Goal: Information Seeking & Learning: Learn about a topic

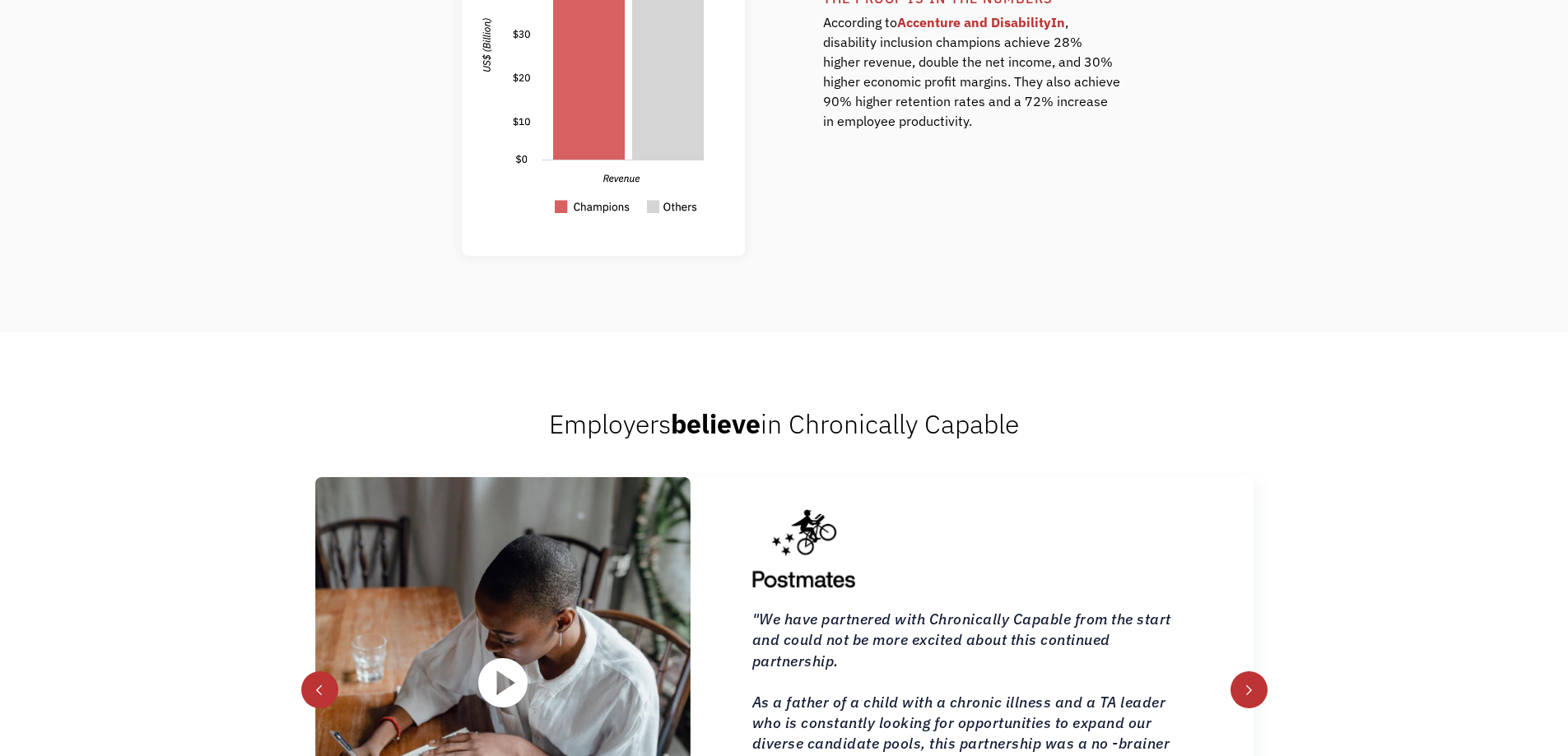
scroll to position [1727, 0]
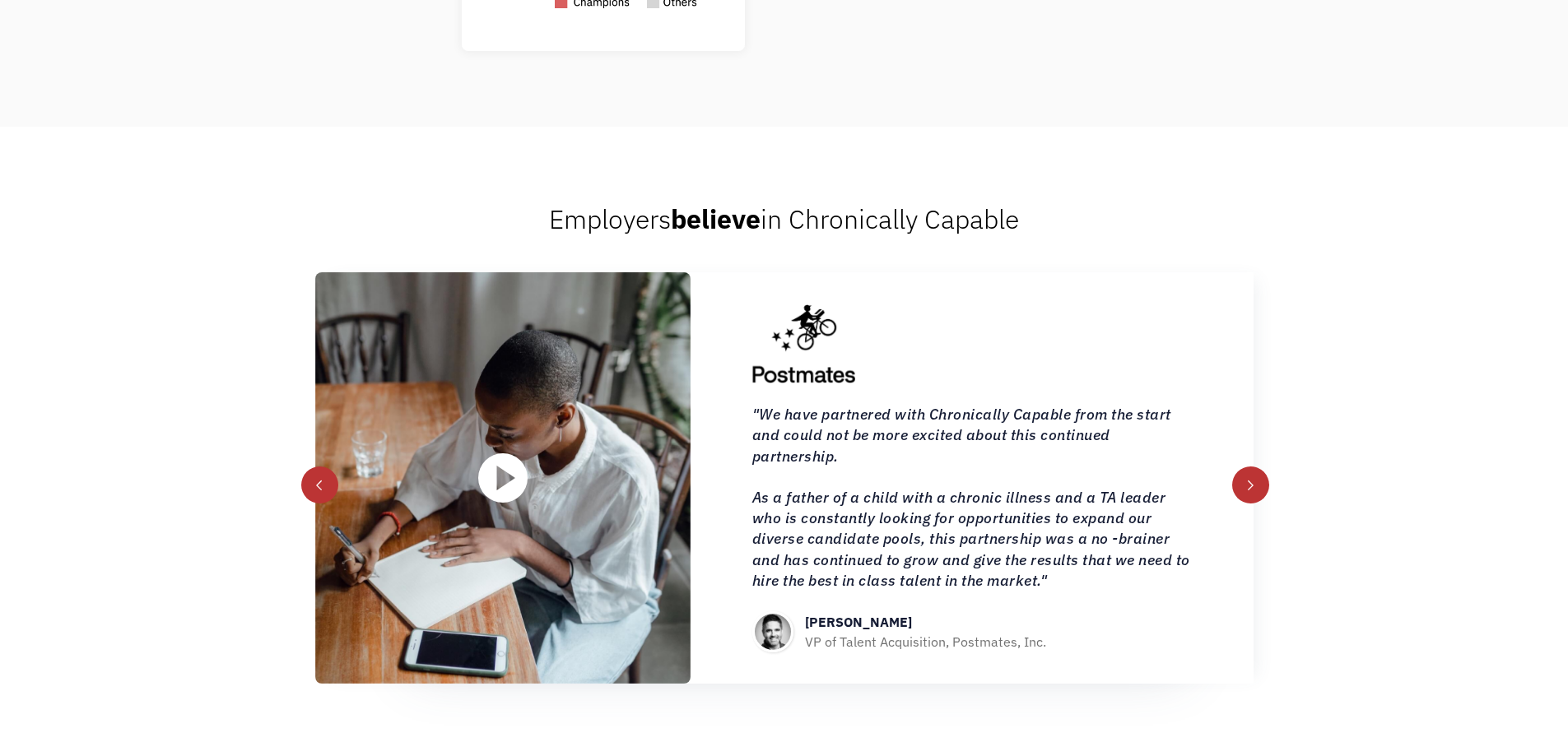
click at [1236, 483] on div "next slide" at bounding box center [1251, 485] width 37 height 37
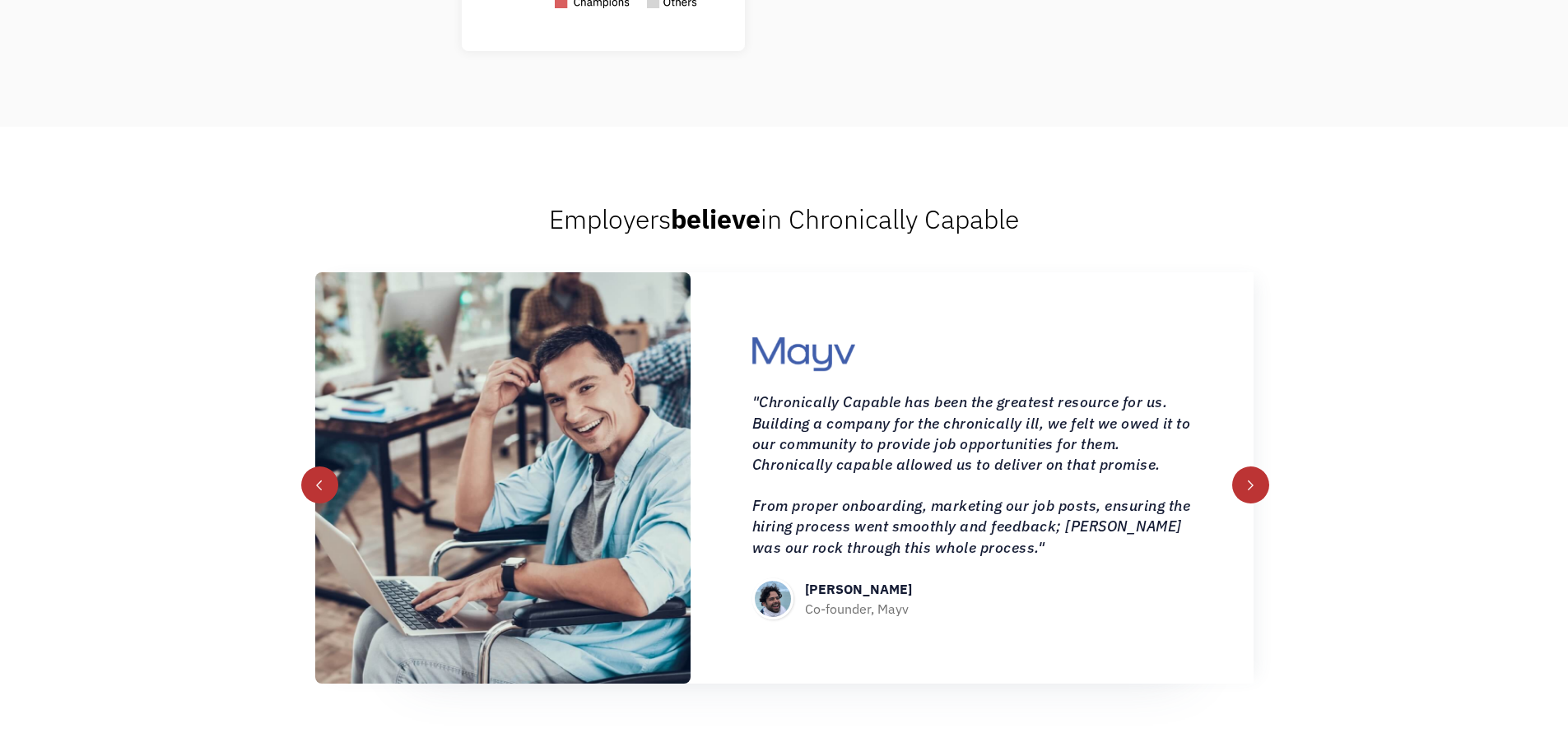
click at [1239, 490] on div "next slide" at bounding box center [1251, 485] width 37 height 37
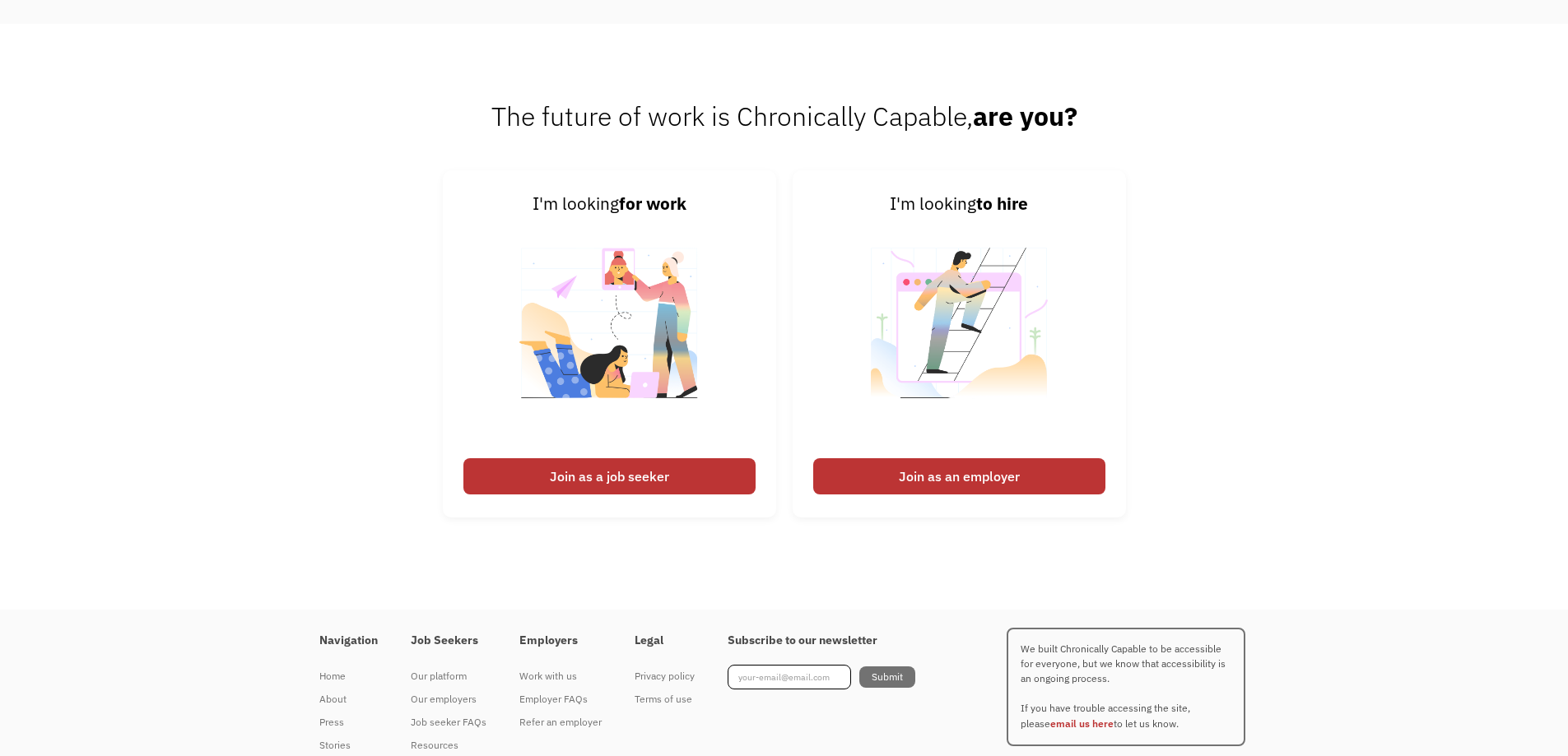
scroll to position [4135, 0]
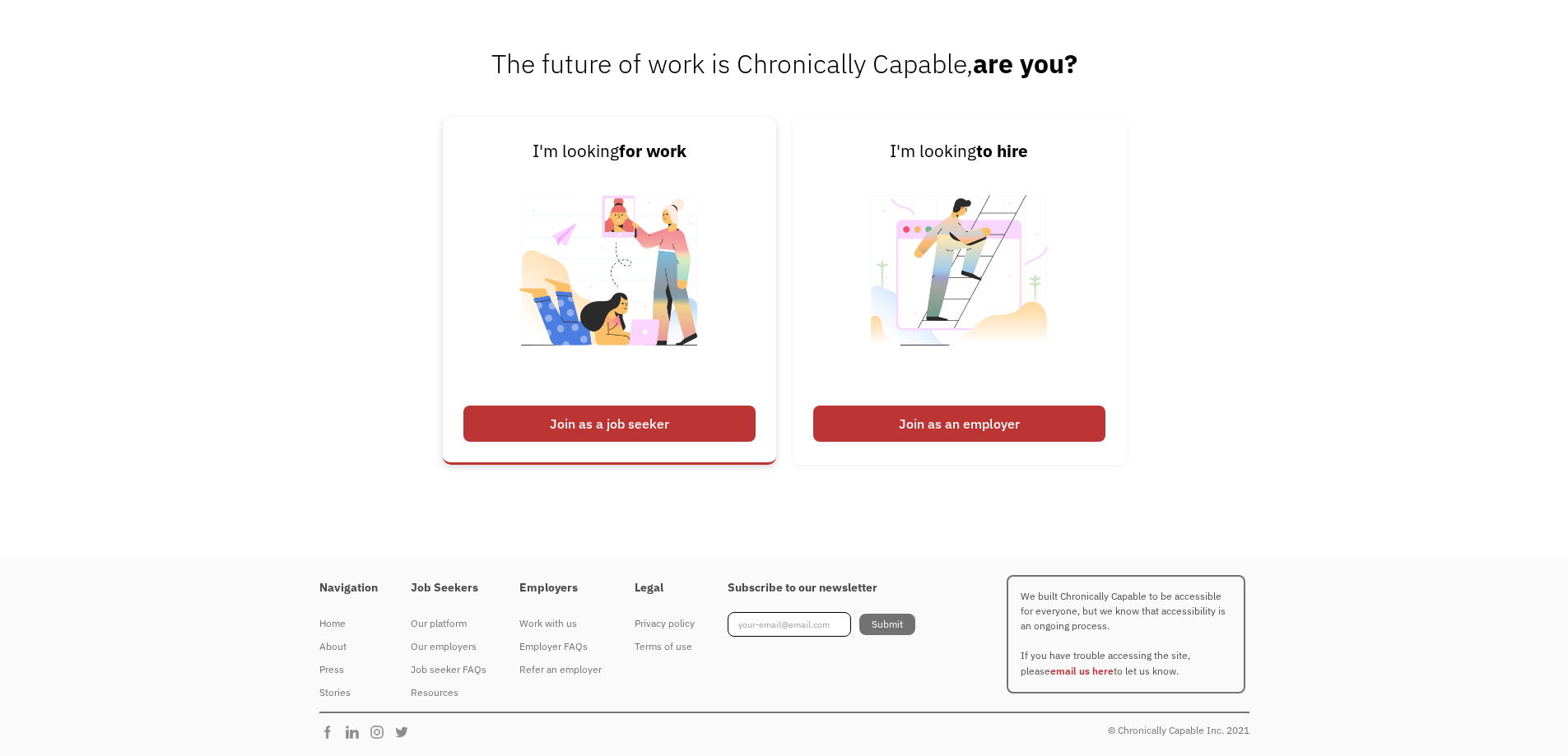
click at [561, 419] on div "Join as a job seeker" at bounding box center [609, 423] width 292 height 36
click at [609, 290] on img at bounding box center [609, 281] width 205 height 233
click at [576, 423] on div "Join as a job seeker" at bounding box center [609, 423] width 292 height 36
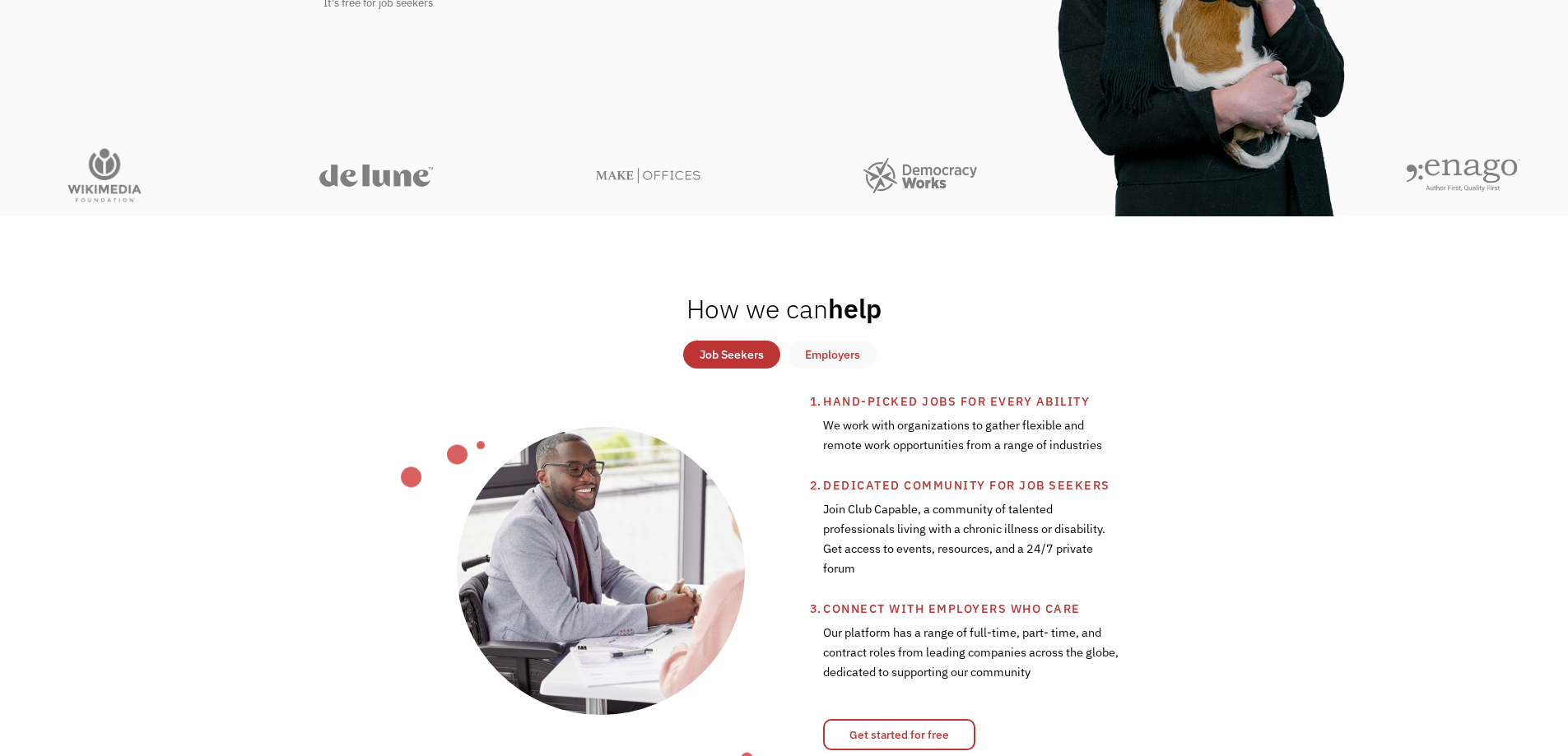
scroll to position [516, 0]
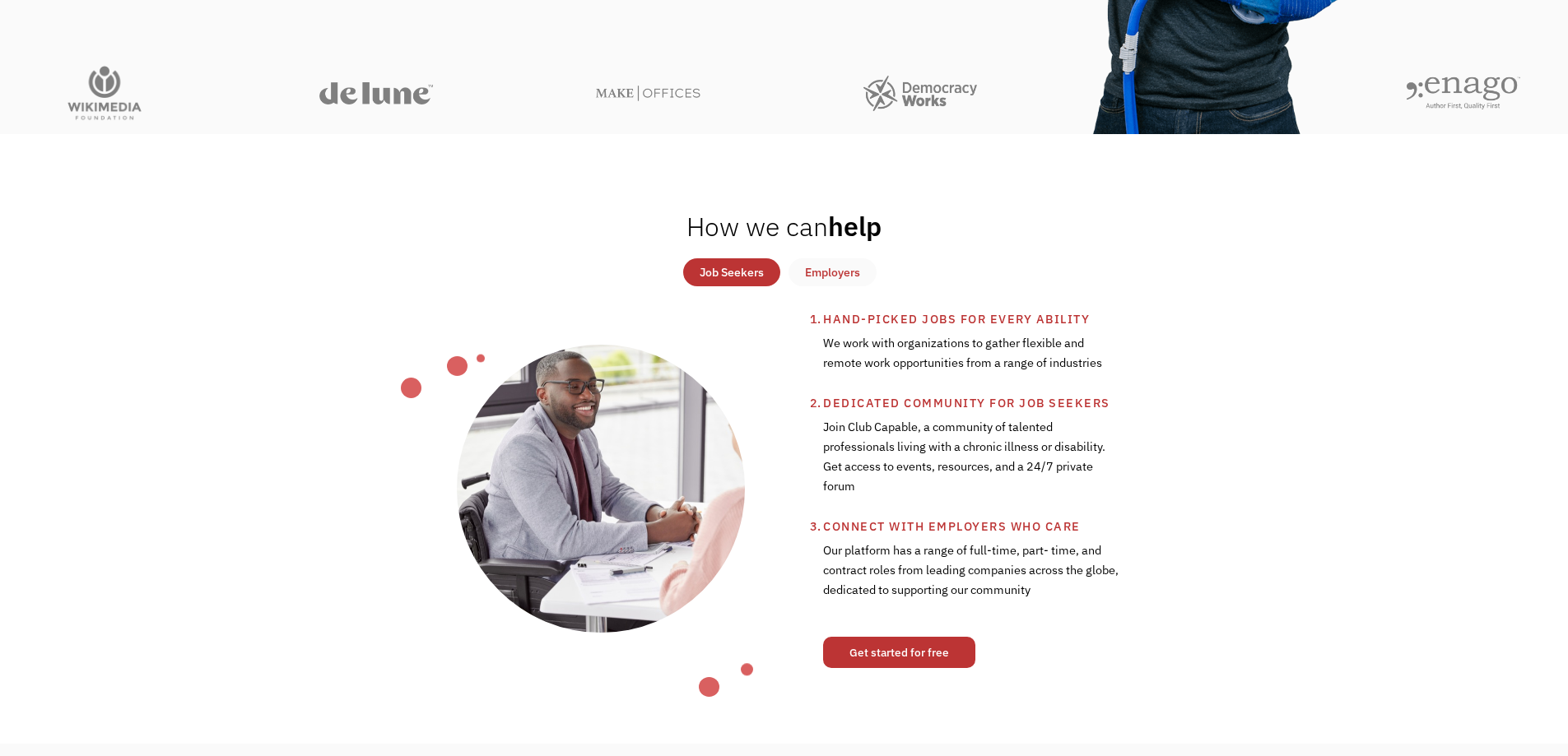
click at [921, 654] on link "Get started for free" at bounding box center [899, 652] width 152 height 31
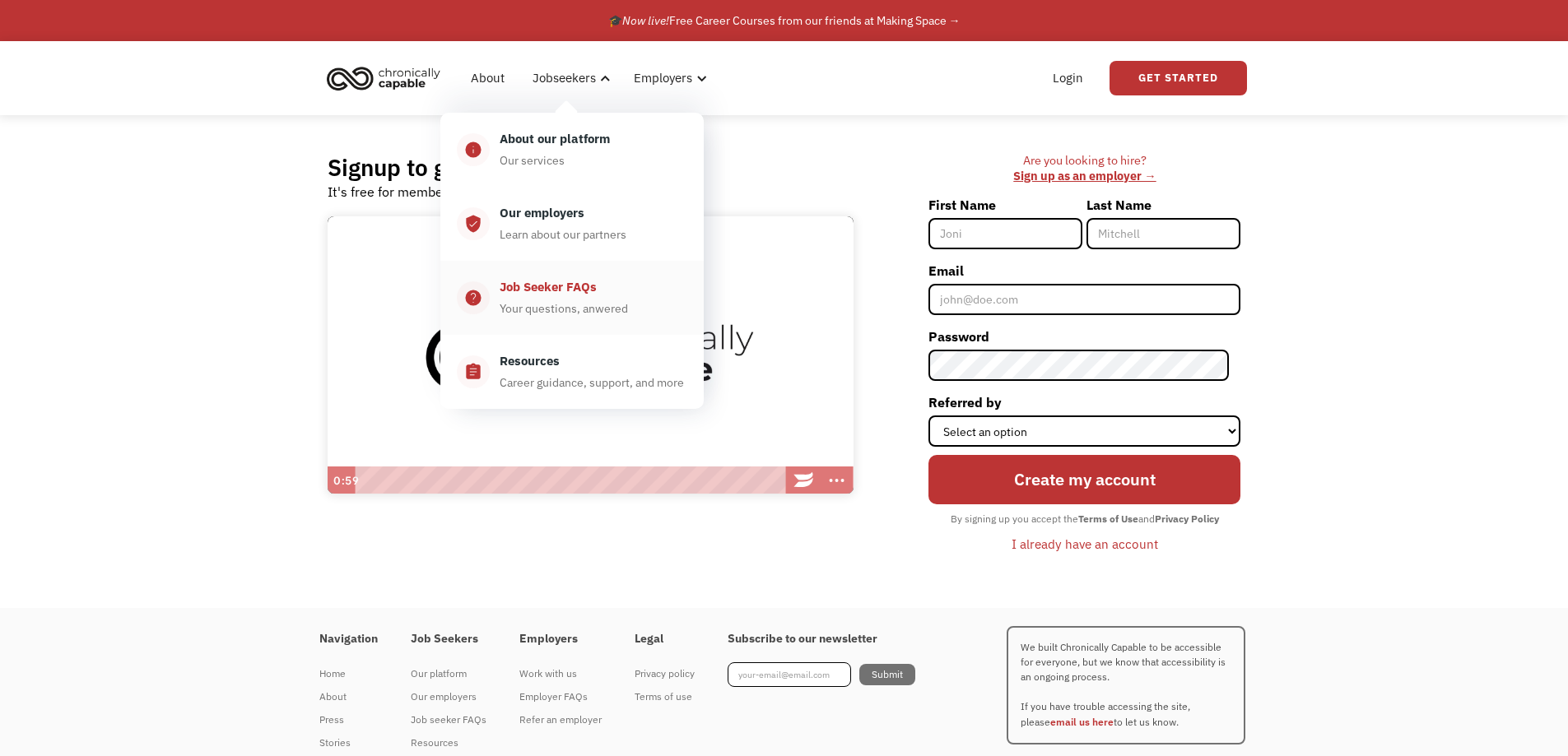
click at [587, 298] on div "Job Seeker FAQs Your questions, anwered" at bounding box center [587, 298] width 197 height 41
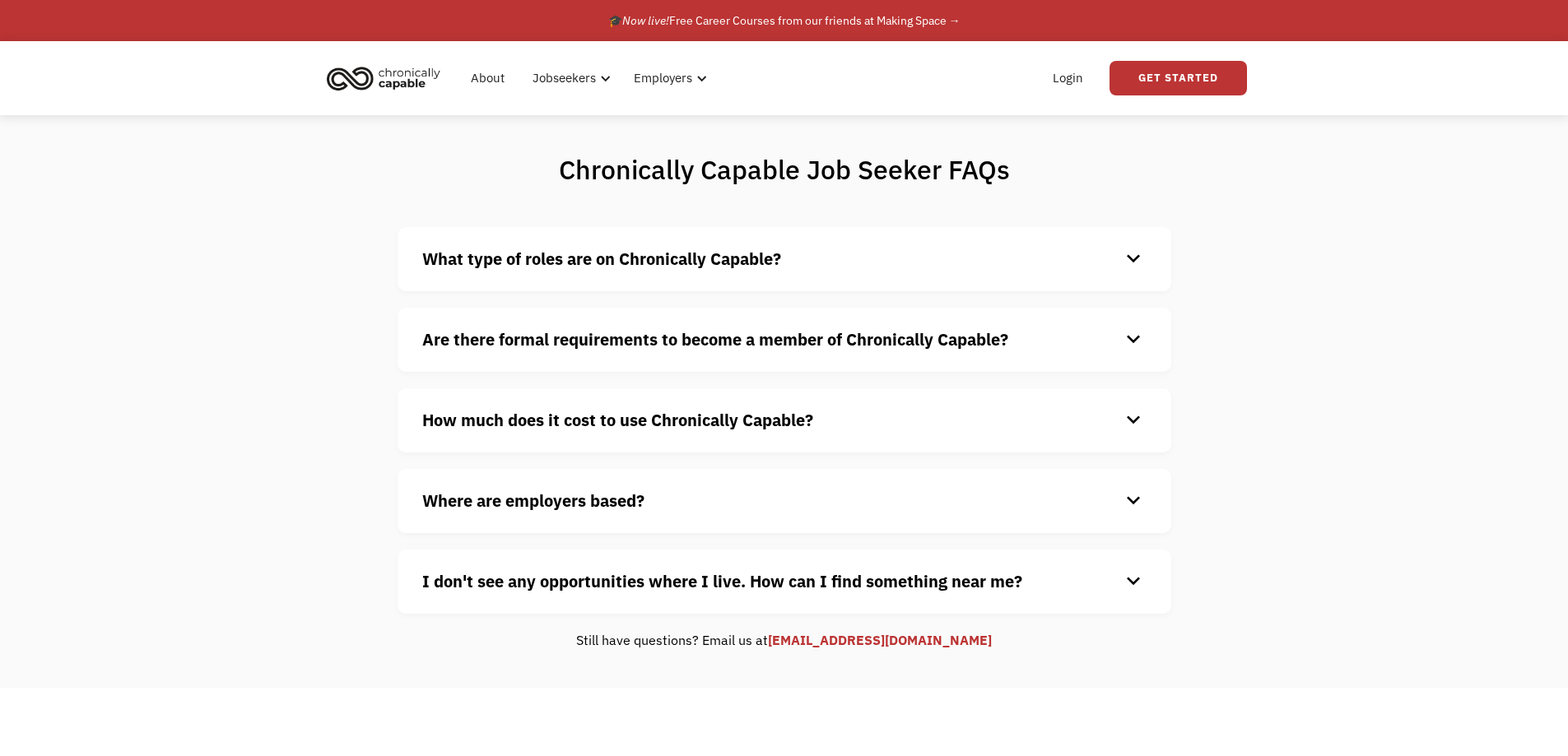
click at [574, 411] on strong "How much does it cost to use Chronically Capable?" at bounding box center [617, 419] width 391 height 22
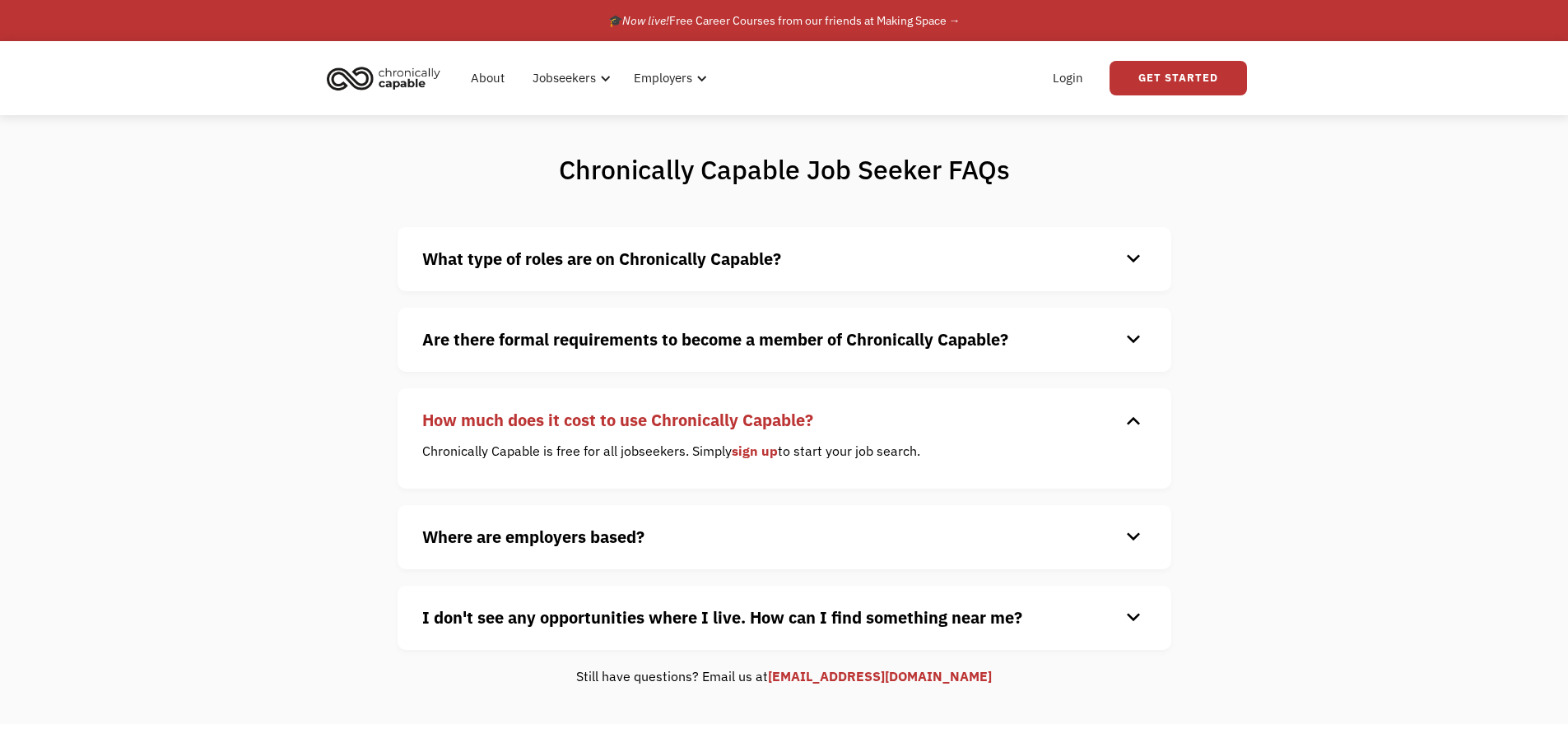
click at [566, 412] on strong "How much does it cost to use Chronically Capable?" at bounding box center [617, 419] width 391 height 22
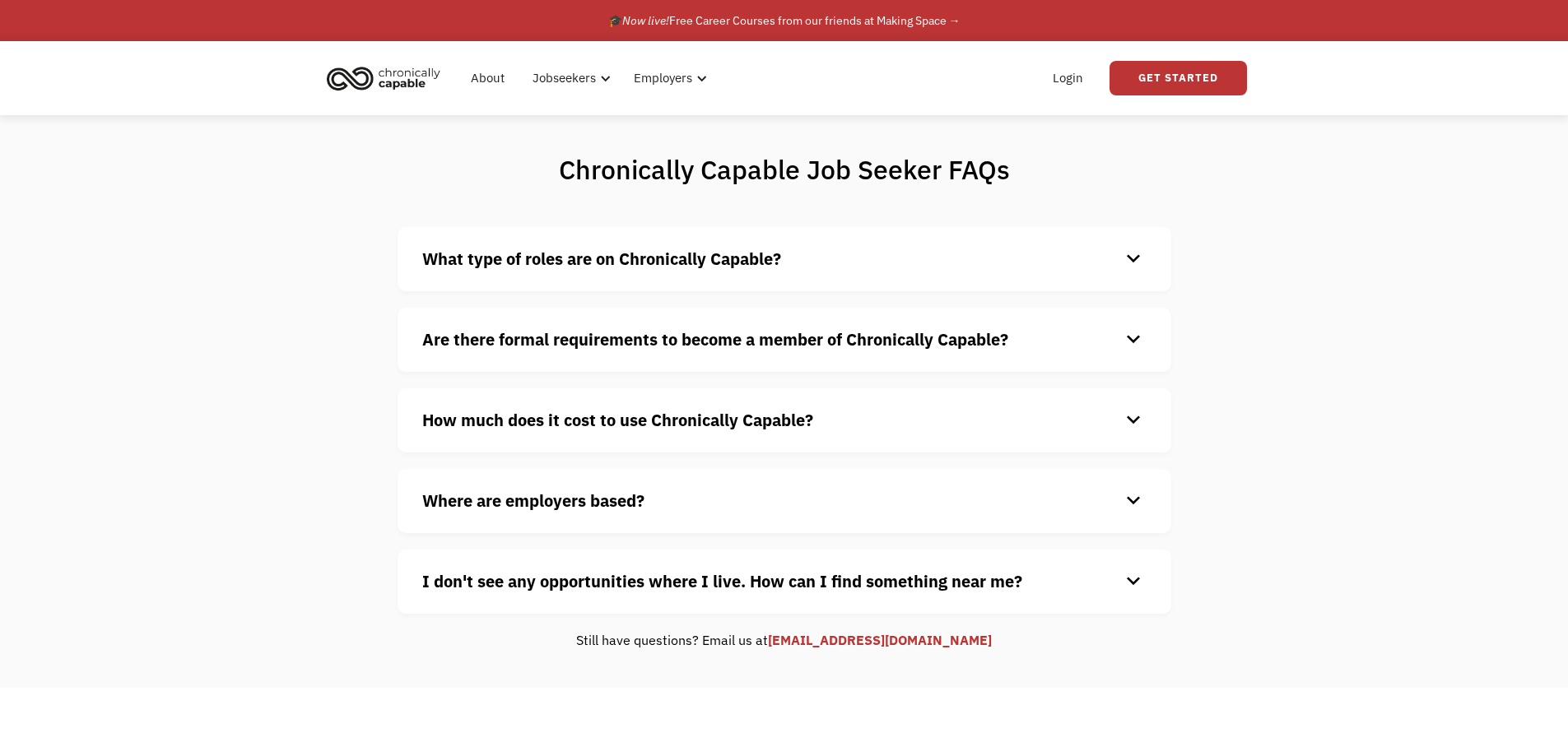
click at [515, 239] on div "What type of roles are on Chronically Capable? keyboard_arrow_down We offer a r…" at bounding box center [784, 259] width 774 height 64
click at [520, 268] on strong "What type of roles are on Chronically Capable?" at bounding box center [602, 258] width 359 height 22
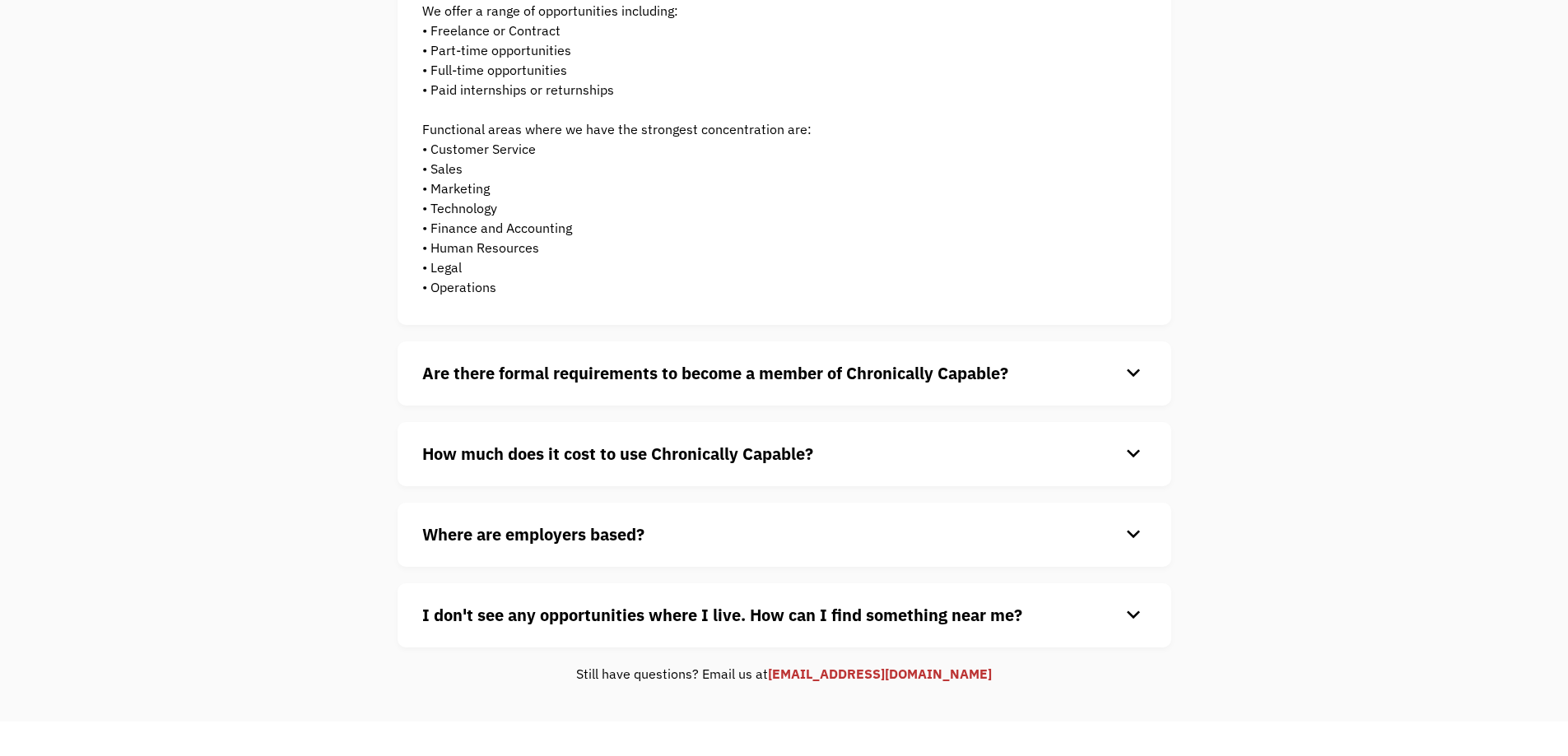
scroll to position [494, 0]
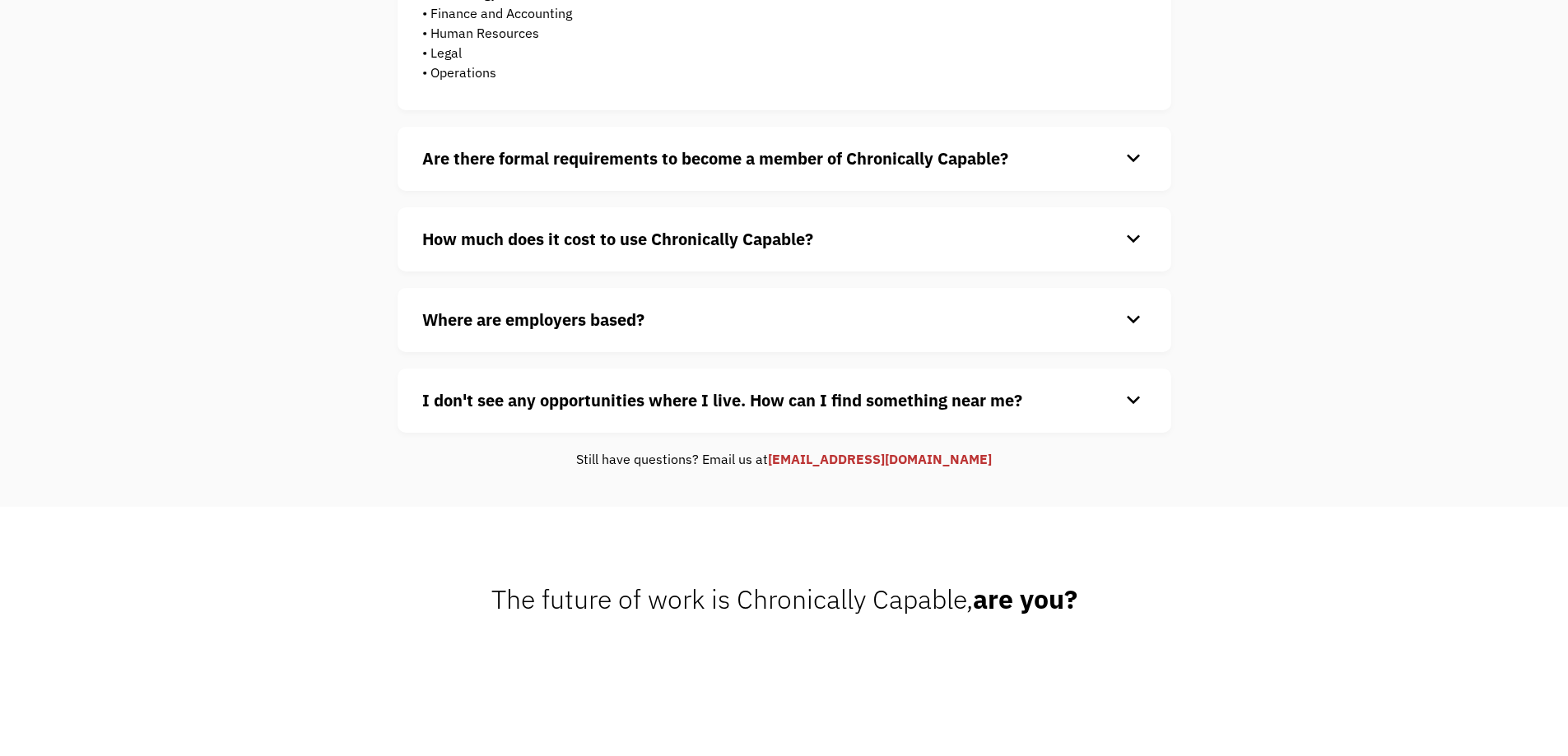
click at [499, 170] on h4 "Are there formal requirements to become a member of Chronically Capable?" at bounding box center [771, 158] width 698 height 24
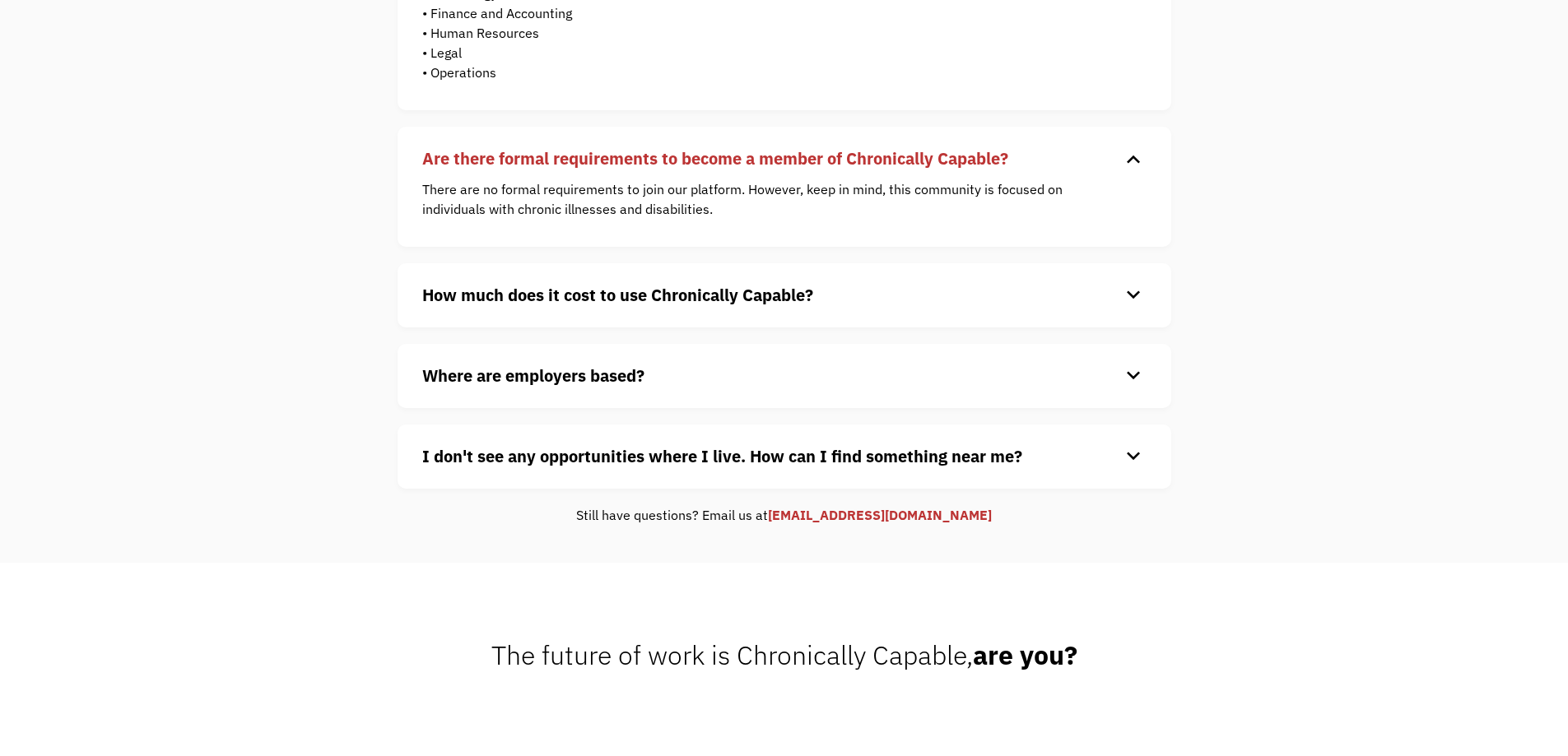
click at [470, 462] on strong "I don't see any opportunities where I live. How can I find something near me?" at bounding box center [722, 456] width 600 height 22
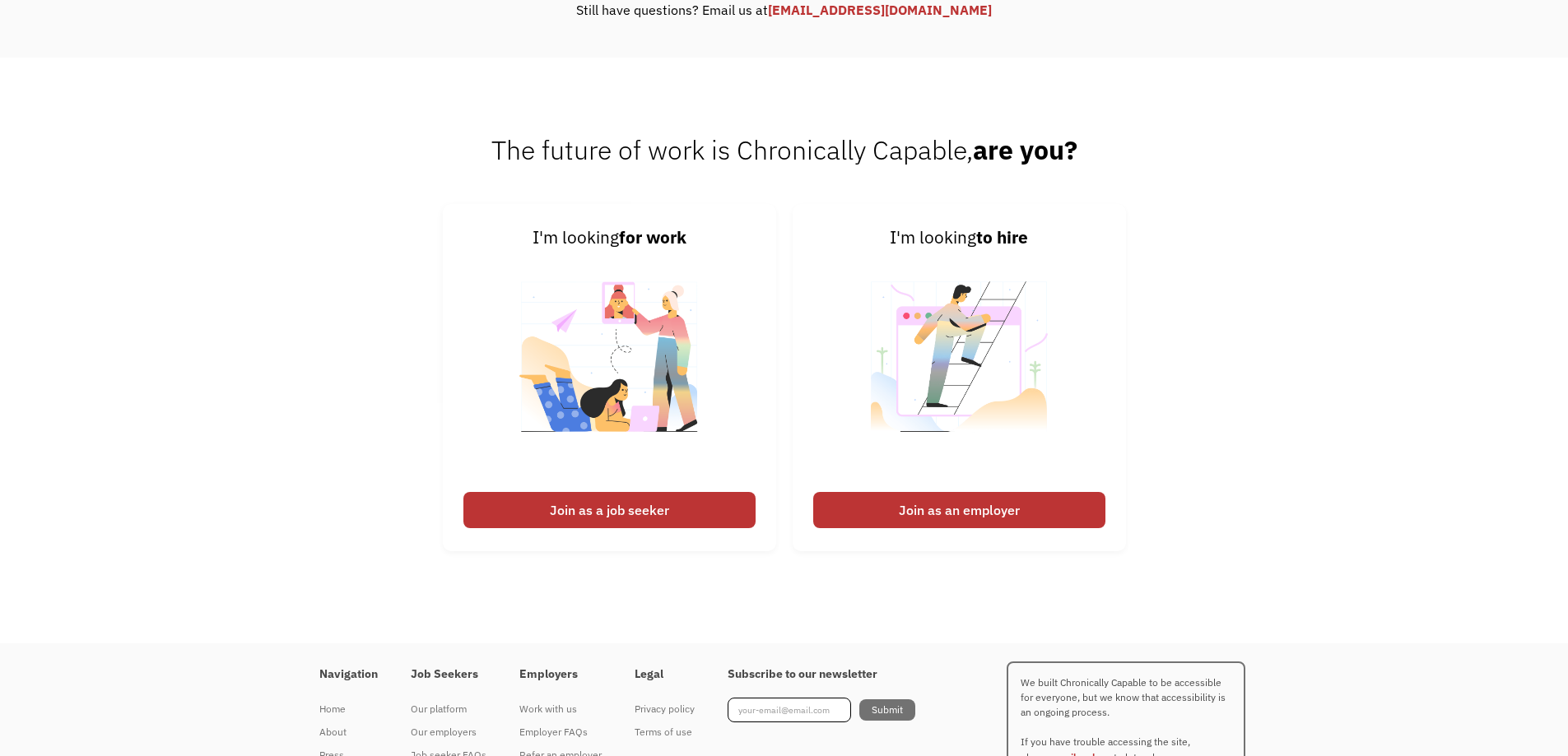
scroll to position [1141, 0]
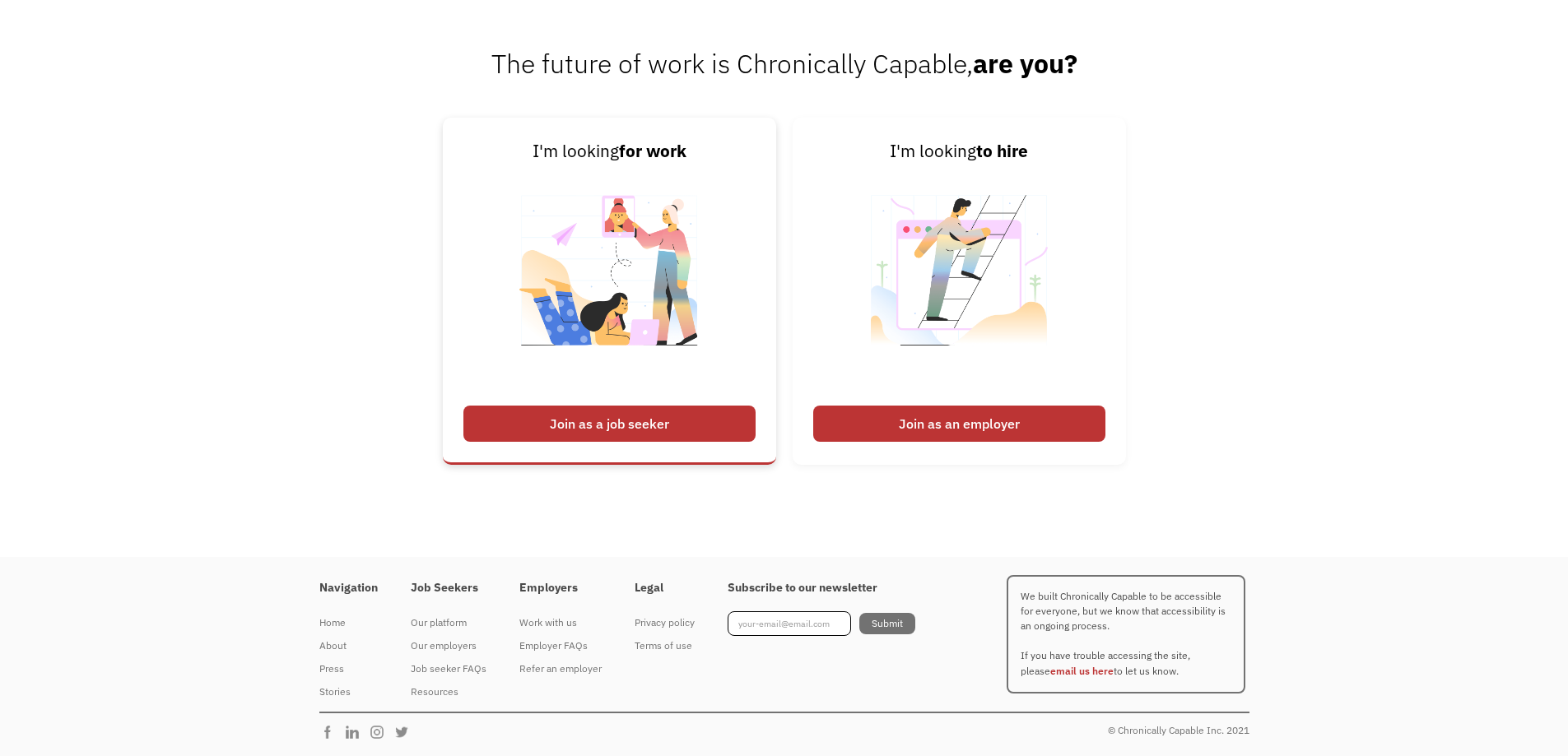
click at [592, 421] on div "Join as a job seeker" at bounding box center [609, 423] width 292 height 36
click at [636, 268] on img at bounding box center [609, 281] width 205 height 233
click at [610, 159] on div "I'm looking for work" at bounding box center [609, 150] width 292 height 26
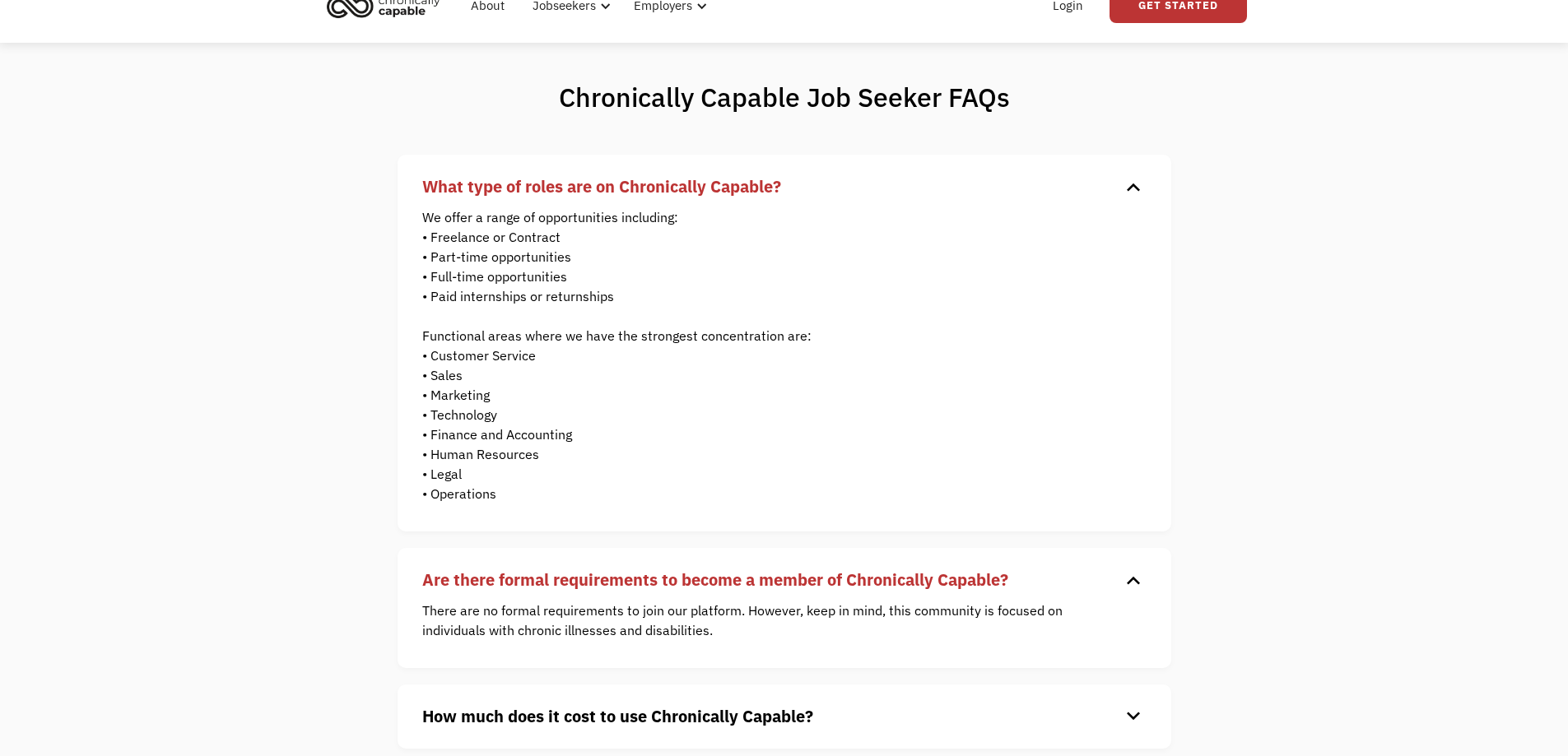
scroll to position [0, 0]
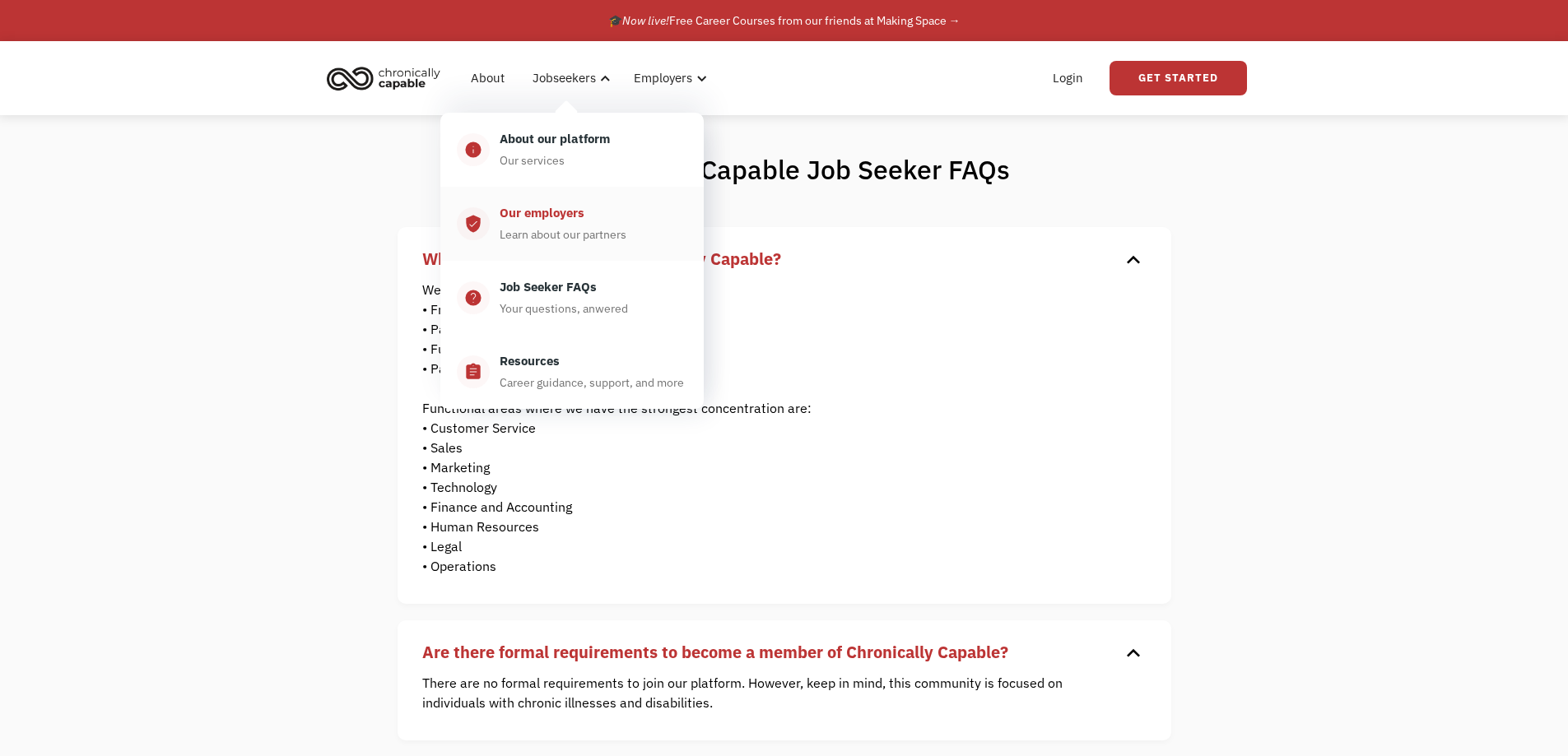
click at [562, 197] on link "verified_user Our employers Learn about our partners" at bounding box center [571, 223] width 263 height 74
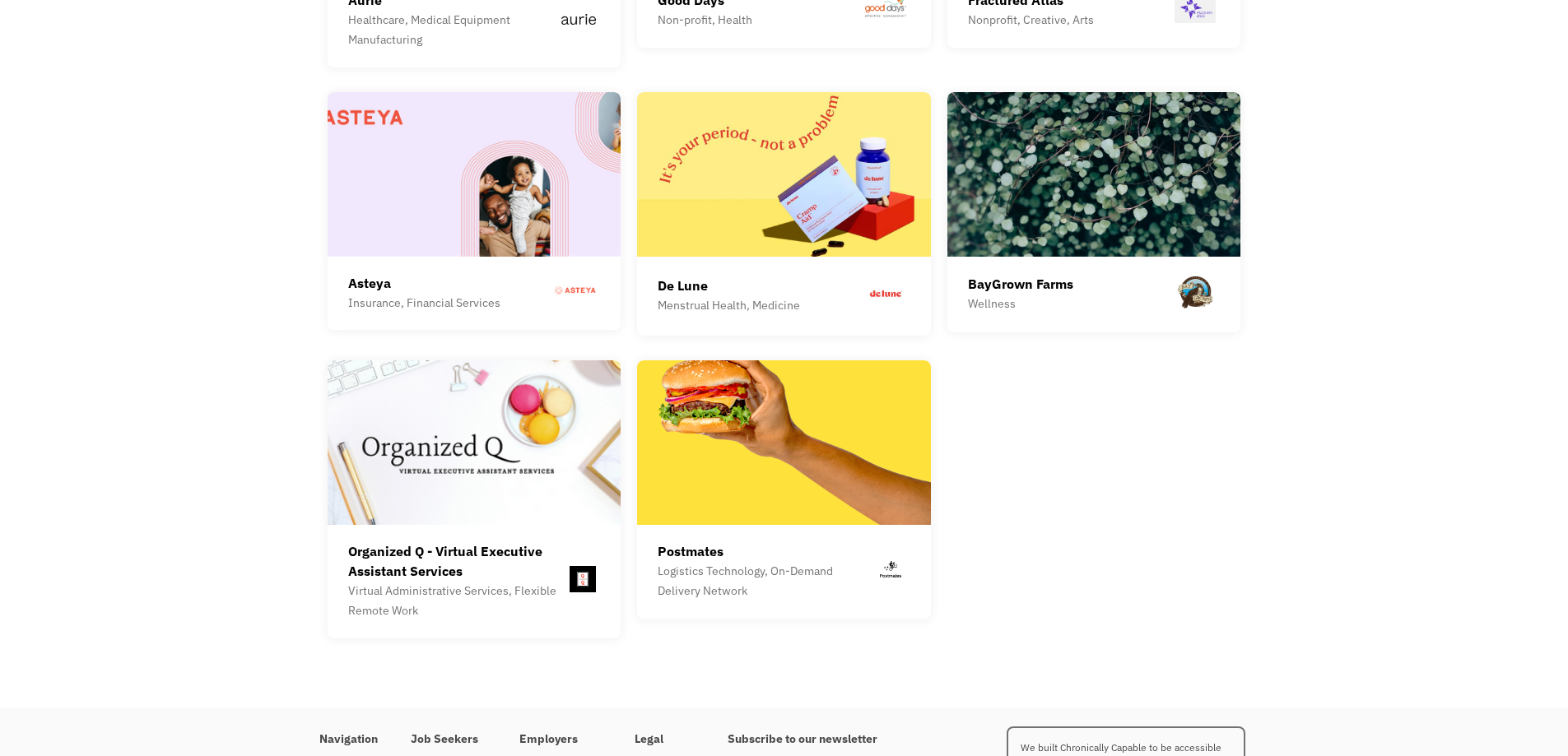
scroll to position [4523, 0]
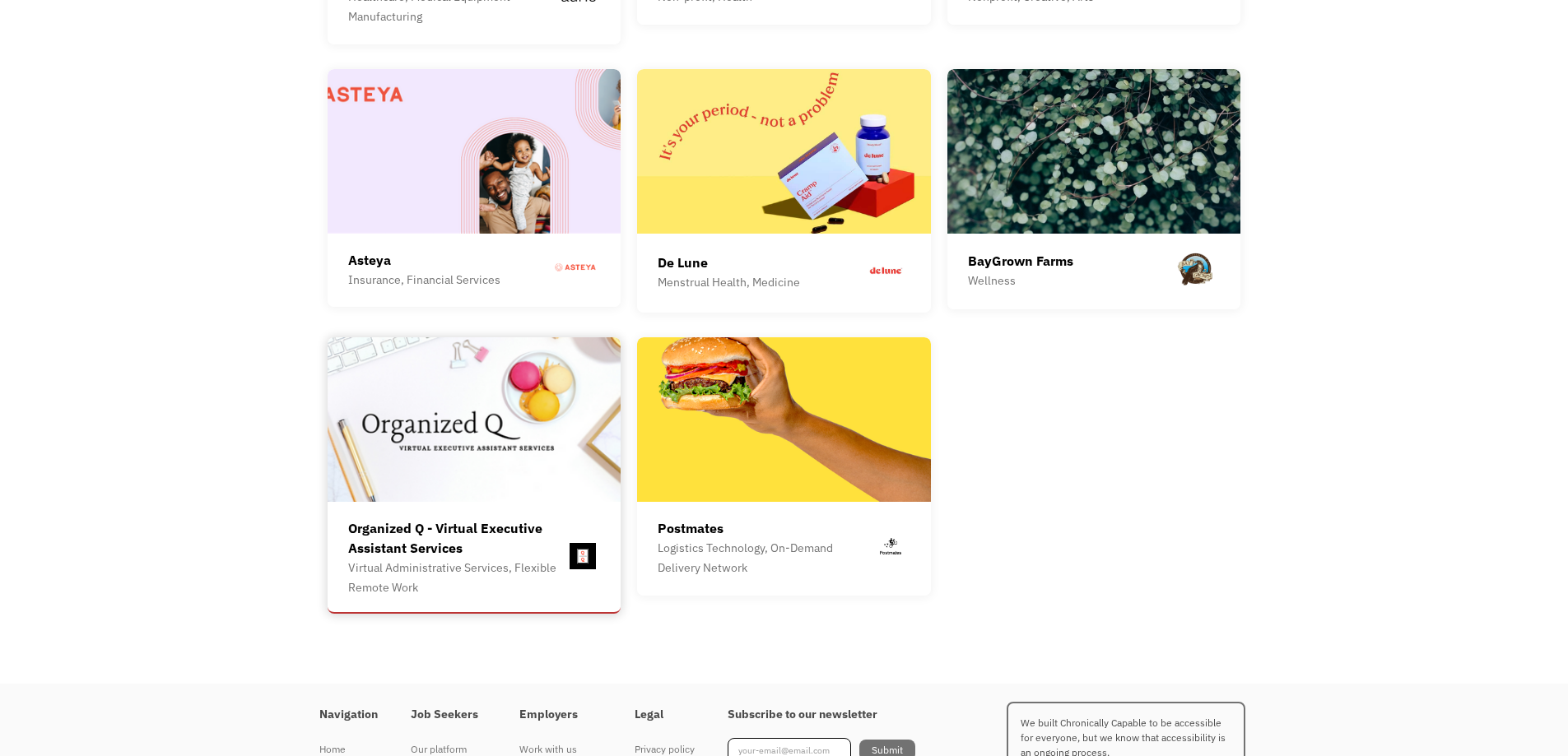
click at [412, 525] on div "Organized Q - Virtual Executive Assistant Services" at bounding box center [457, 538] width 218 height 40
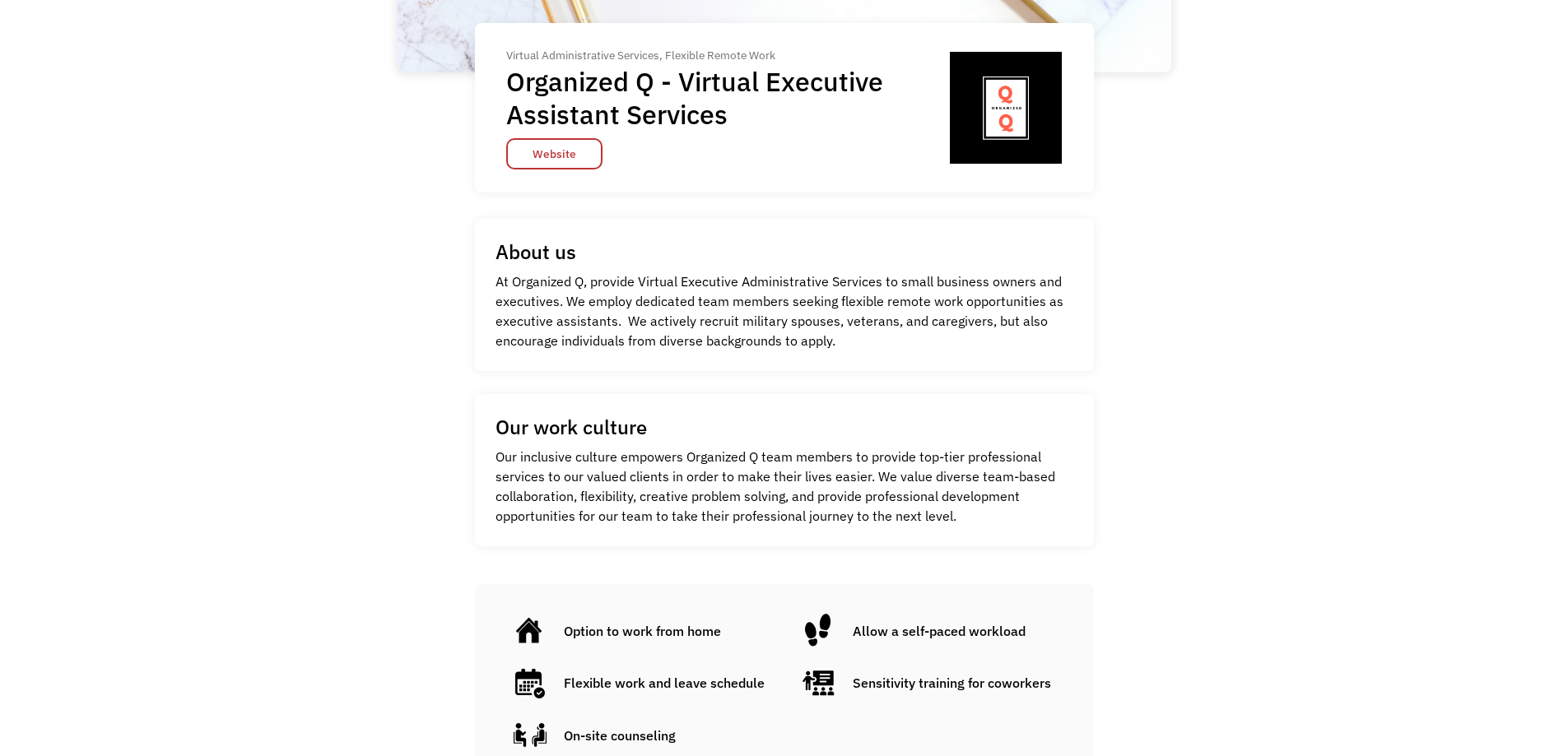
scroll to position [165, 0]
